Goal: Information Seeking & Learning: Learn about a topic

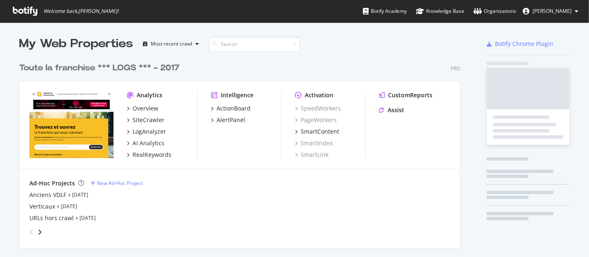
scroll to position [382, 441]
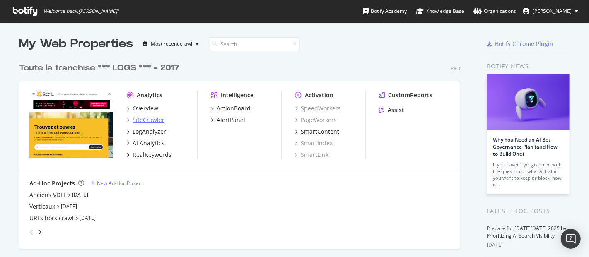
click at [149, 121] on div "SiteCrawler" at bounding box center [149, 120] width 32 height 8
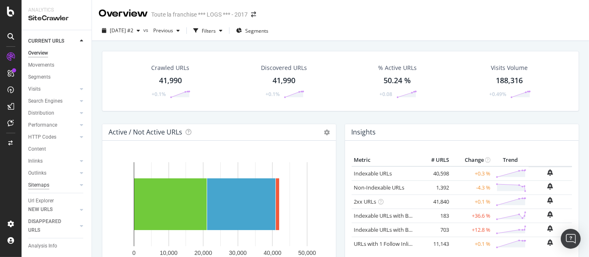
click at [41, 186] on div "Sitemaps" at bounding box center [38, 185] width 21 height 9
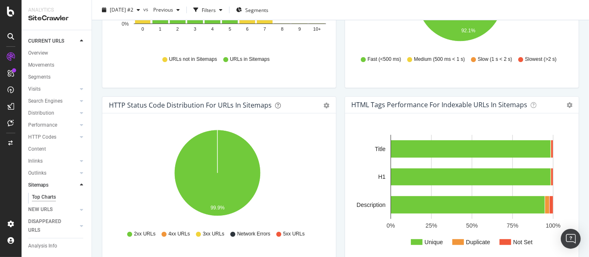
scroll to position [446, 0]
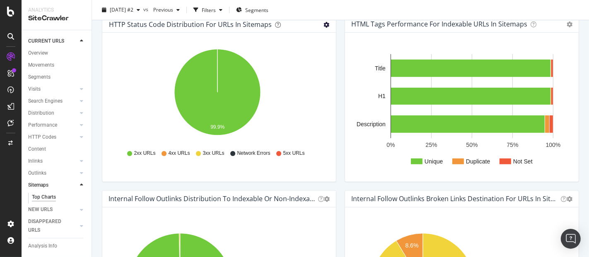
click at [324, 24] on icon "gear" at bounding box center [327, 25] width 6 height 6
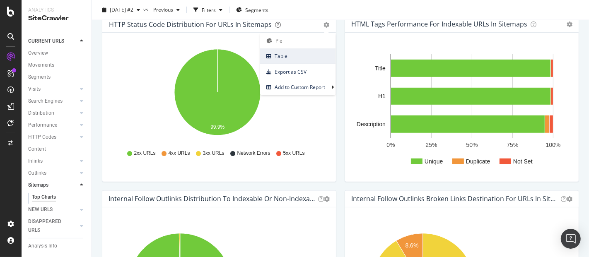
click at [295, 57] on span "Table" at bounding box center [297, 56] width 75 height 11
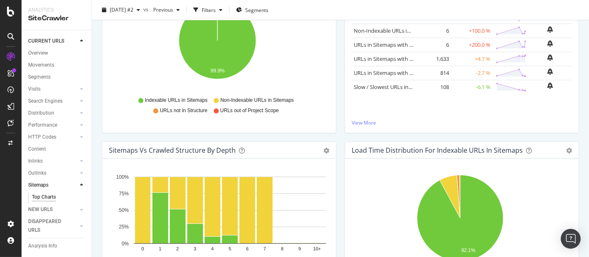
scroll to position [226, 0]
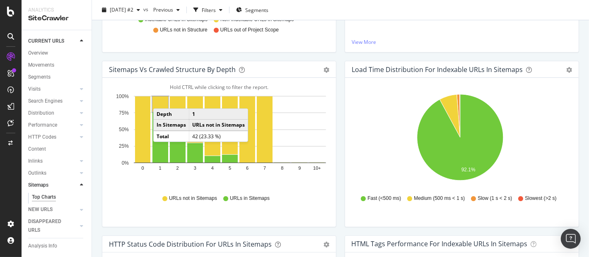
click at [162, 100] on rect "A chart." at bounding box center [161, 104] width 16 height 15
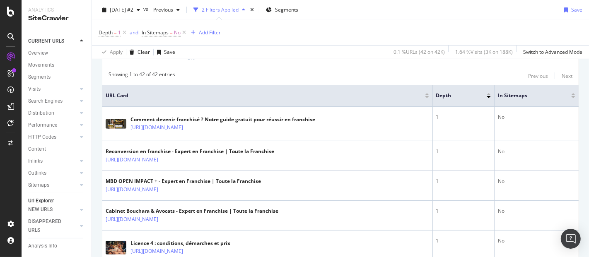
scroll to position [225, 0]
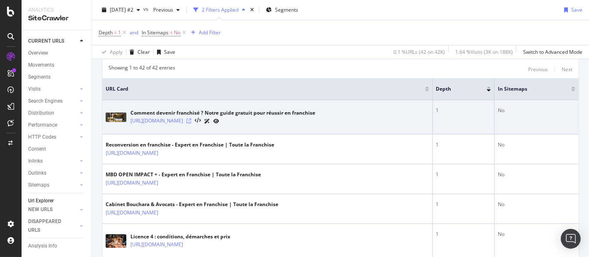
click at [191, 119] on icon at bounding box center [188, 121] width 5 height 5
